Goal: Transaction & Acquisition: Purchase product/service

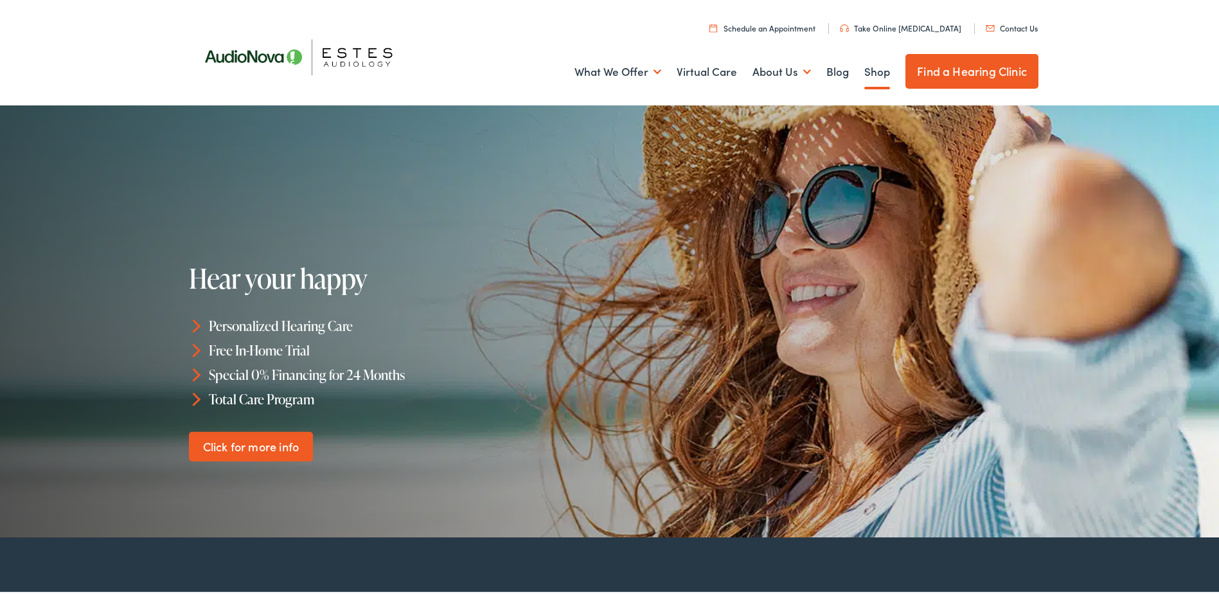
click at [869, 73] on link "Shop" at bounding box center [877, 70] width 26 height 48
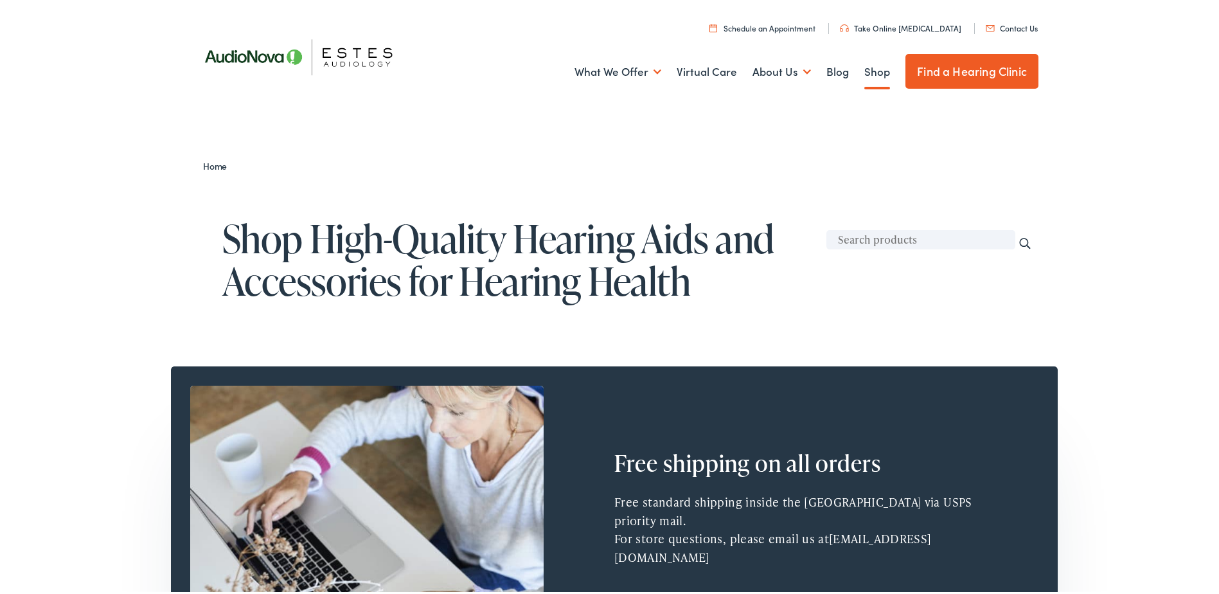
click at [875, 233] on input "text" at bounding box center [920, 236] width 189 height 19
type input "Rayovac"
click at [1018, 234] on input "Search" at bounding box center [1025, 241] width 14 height 14
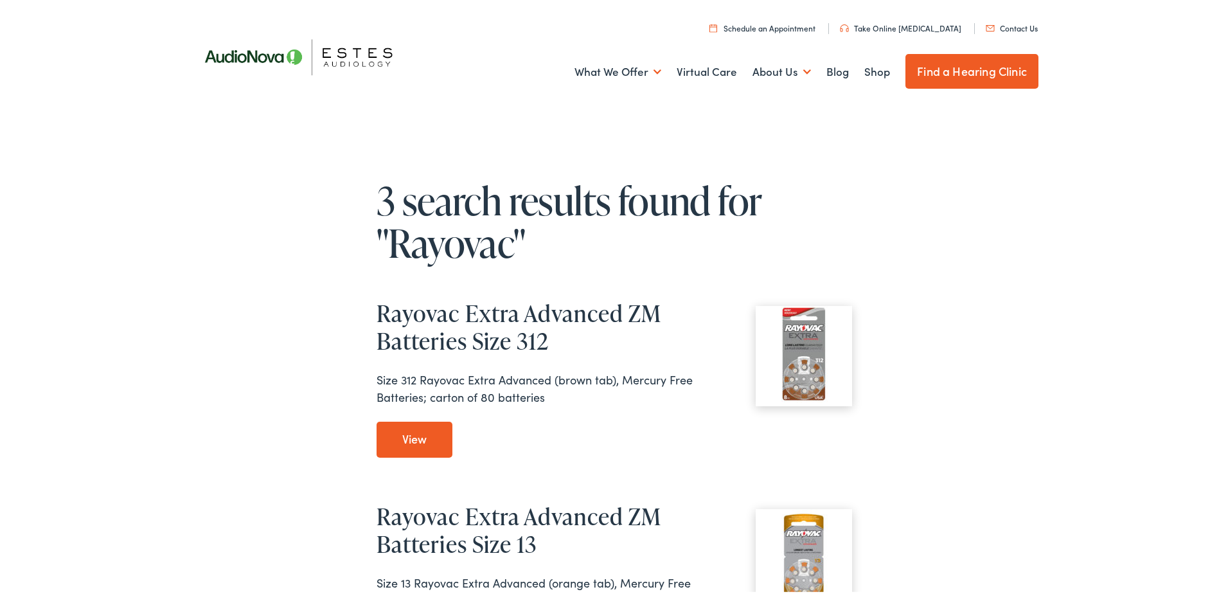
click at [233, 310] on div "3 search results found for "Rayovac" Rayovac Extra Advanced ZM Batteries Size 3…" at bounding box center [614, 594] width 1228 height 965
click at [392, 431] on link "View Rayovac Extra Advanced ZM Batteries Size 312" at bounding box center [414, 437] width 76 height 36
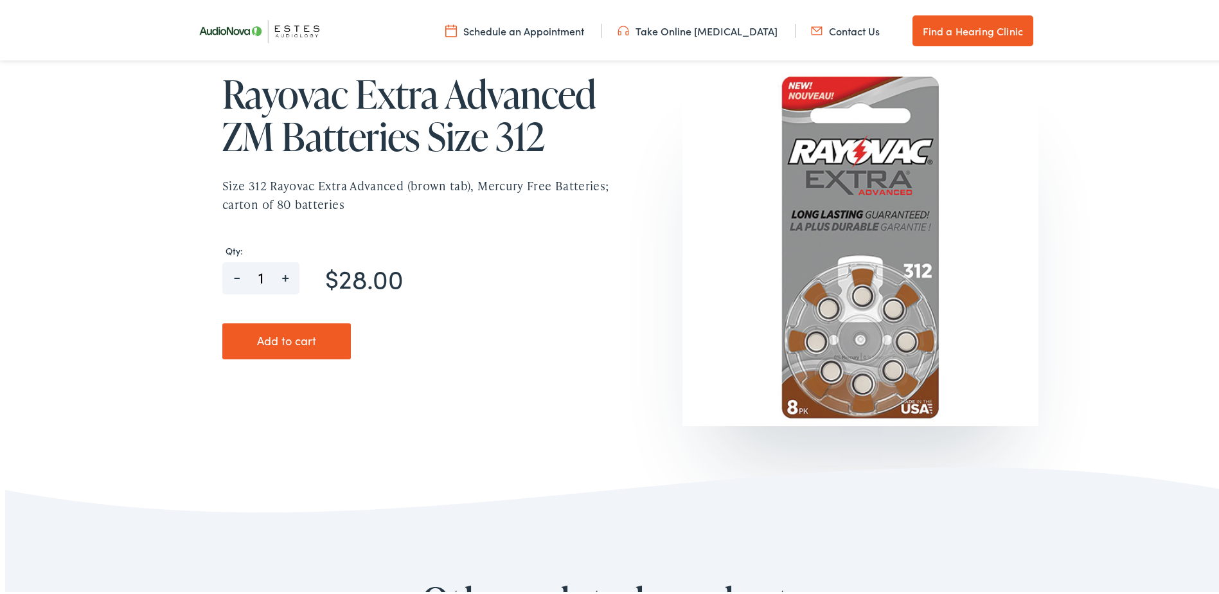
scroll to position [193, 0]
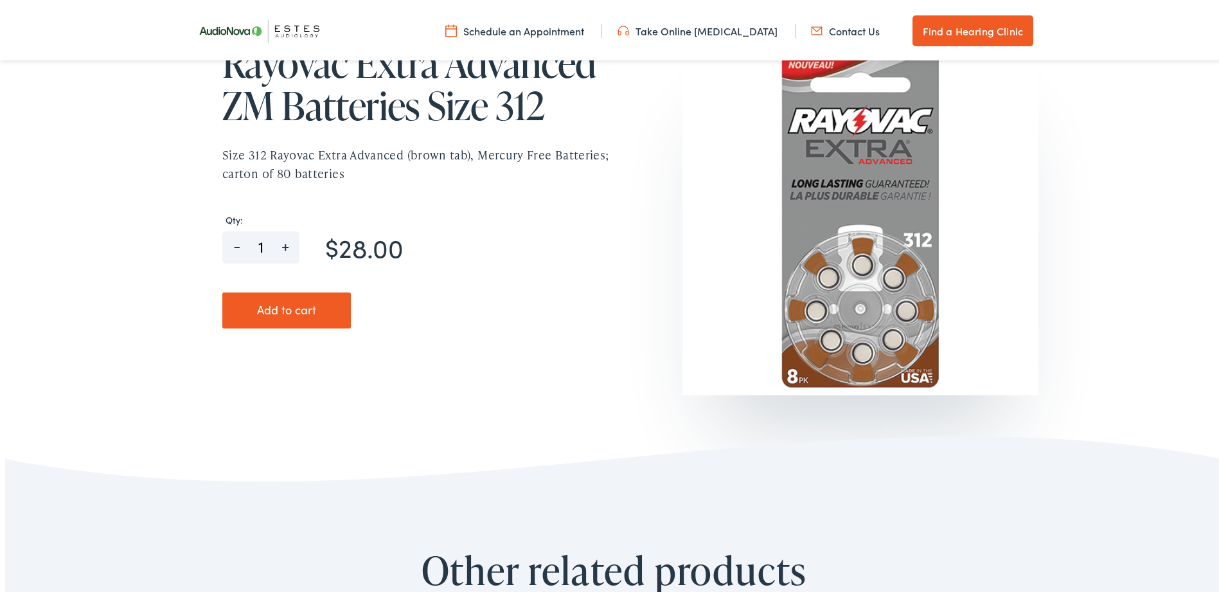
click at [306, 312] on button "Add to cart" at bounding box center [286, 308] width 128 height 36
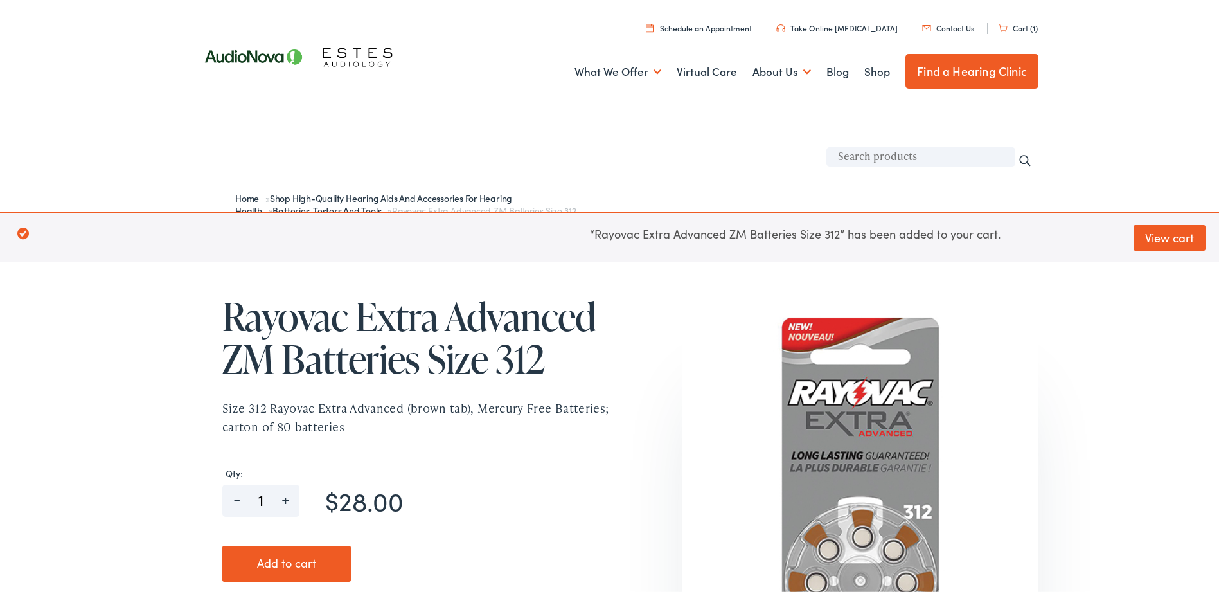
click at [1020, 24] on link "Cart (1)" at bounding box center [1017, 25] width 39 height 11
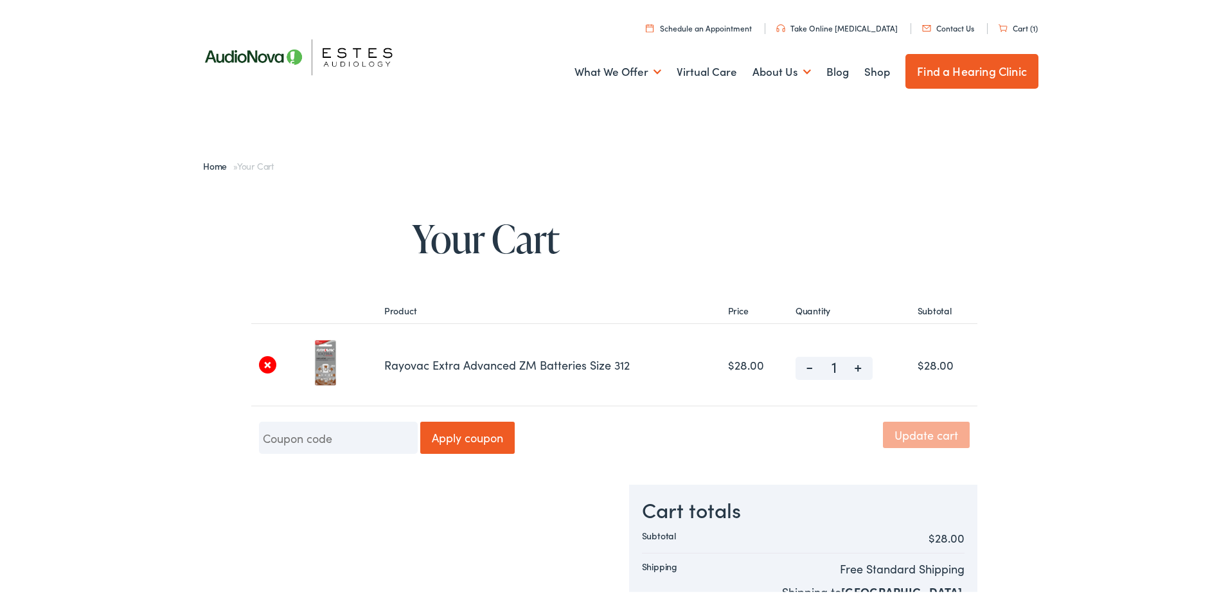
click at [261, 360] on link "×" at bounding box center [267, 361] width 17 height 17
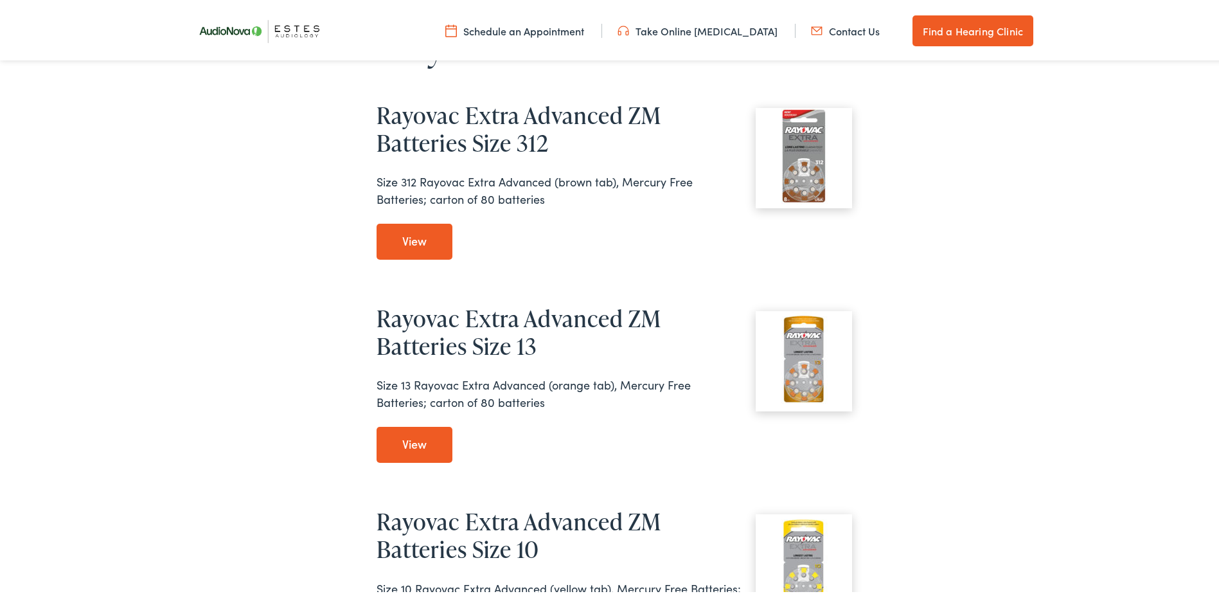
scroll to position [128, 0]
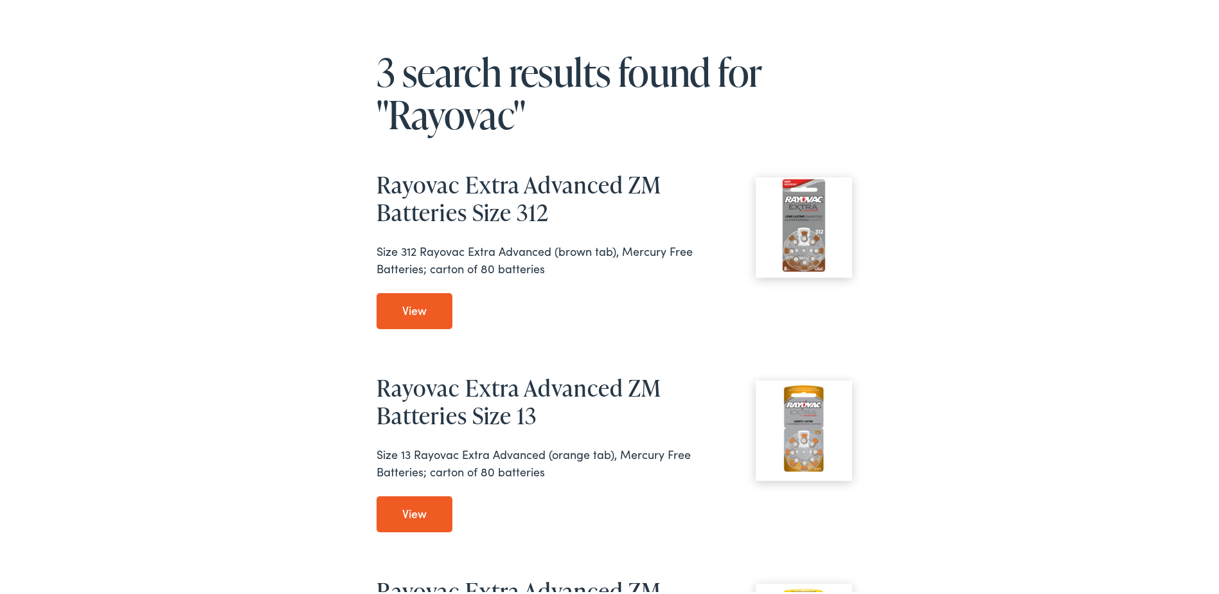
click at [432, 306] on link "View Rayovac Extra Advanced ZM Batteries Size 312" at bounding box center [414, 308] width 76 height 36
click at [417, 304] on link "View Rayovac Extra Advanced ZM Batteries Size 312" at bounding box center [414, 308] width 76 height 36
